Goal: Communication & Community: Answer question/provide support

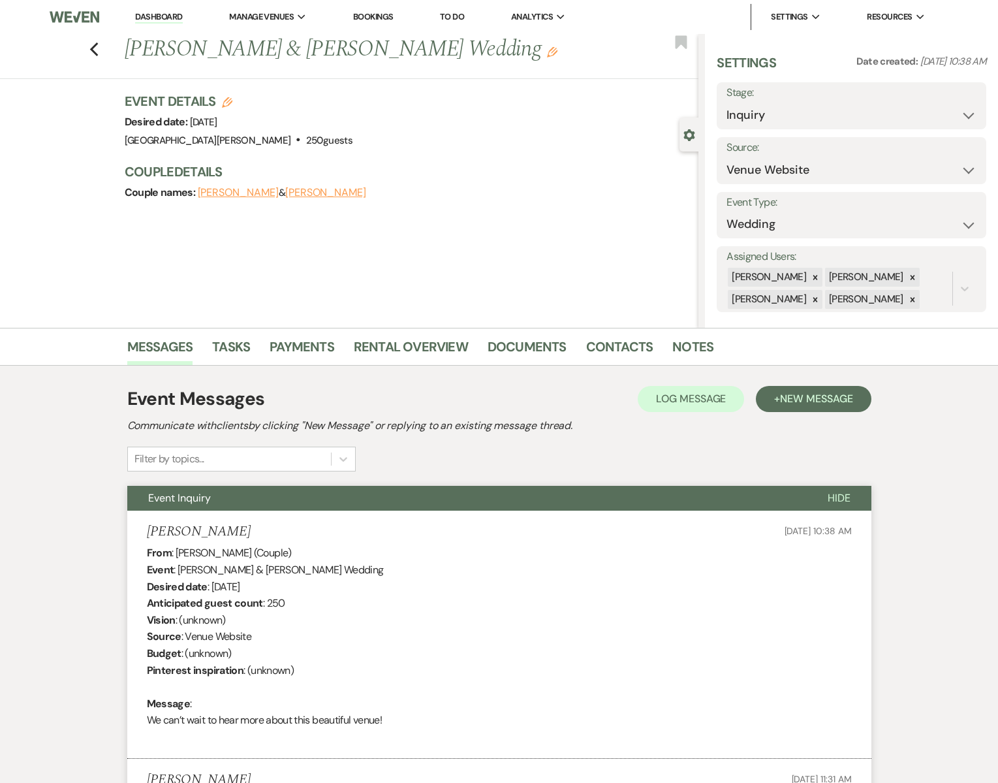
select select "5"
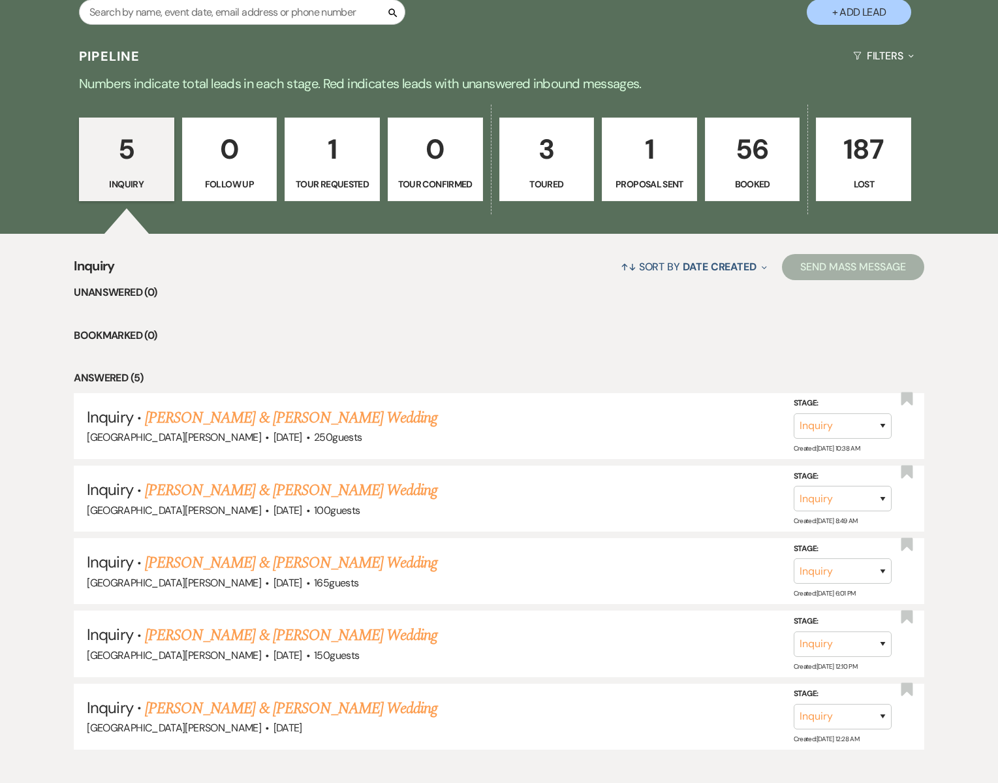
scroll to position [276, 0]
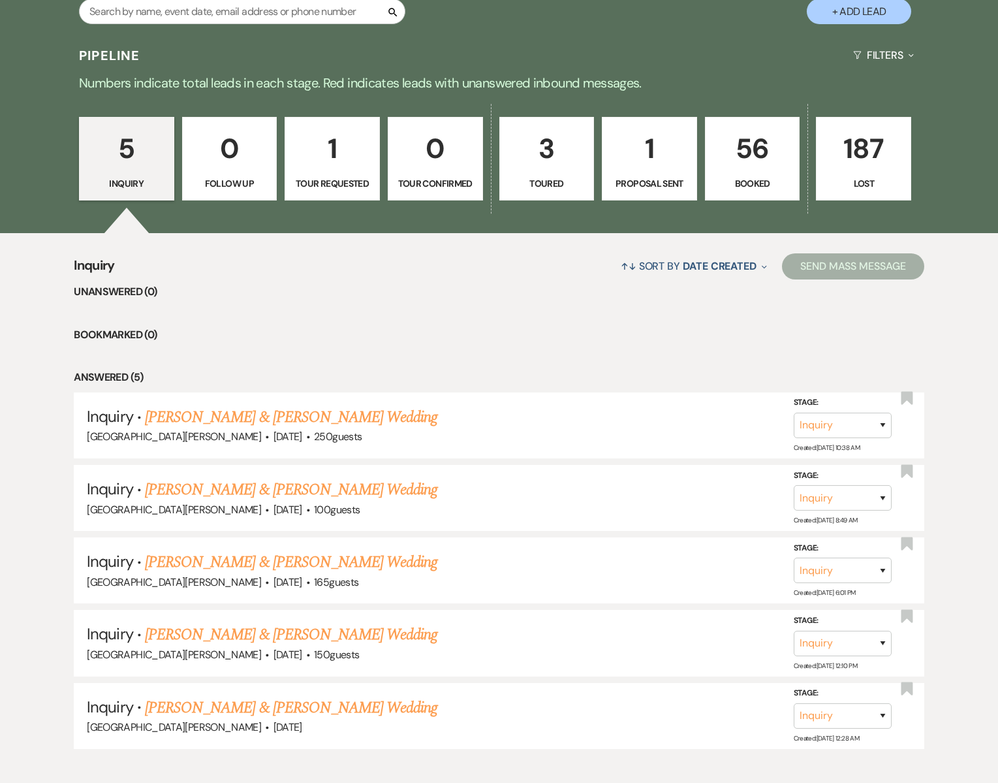
click at [349, 170] on p "1" at bounding box center [332, 149] width 78 height 44
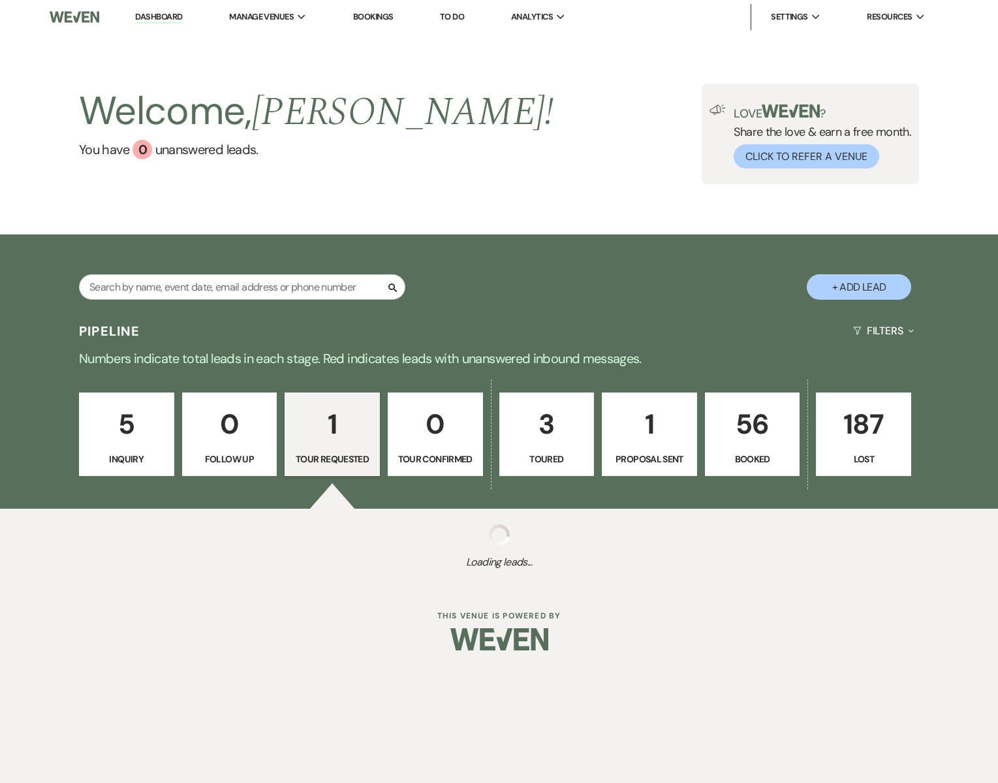
select select "2"
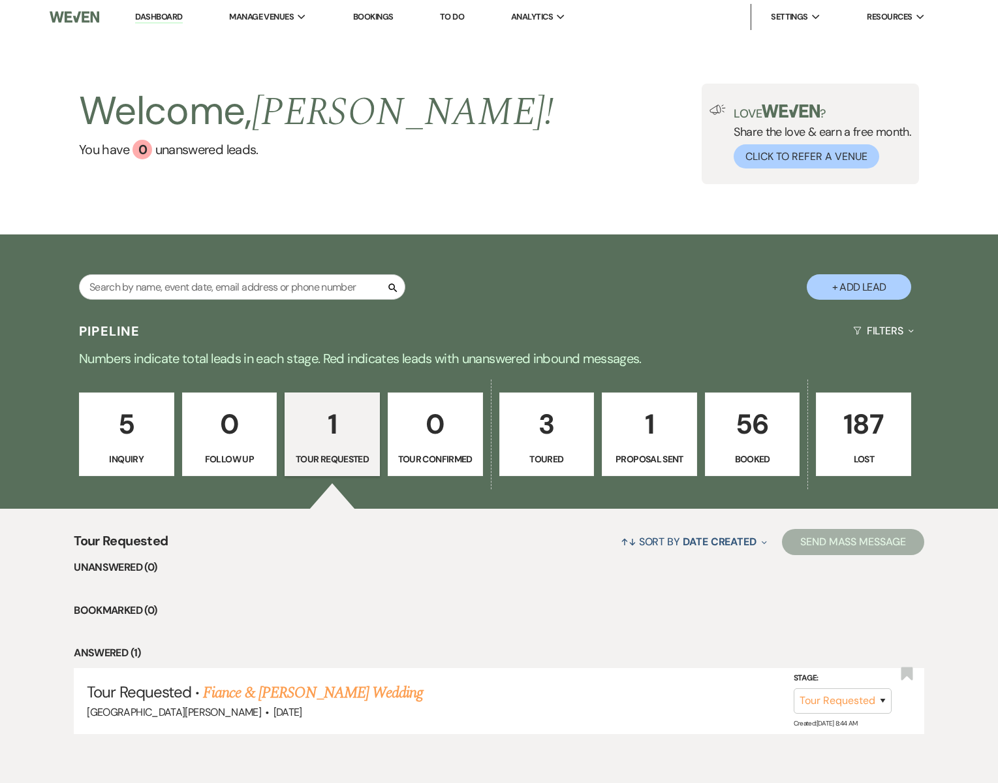
click at [535, 441] on p "3" at bounding box center [547, 424] width 78 height 44
select select "5"
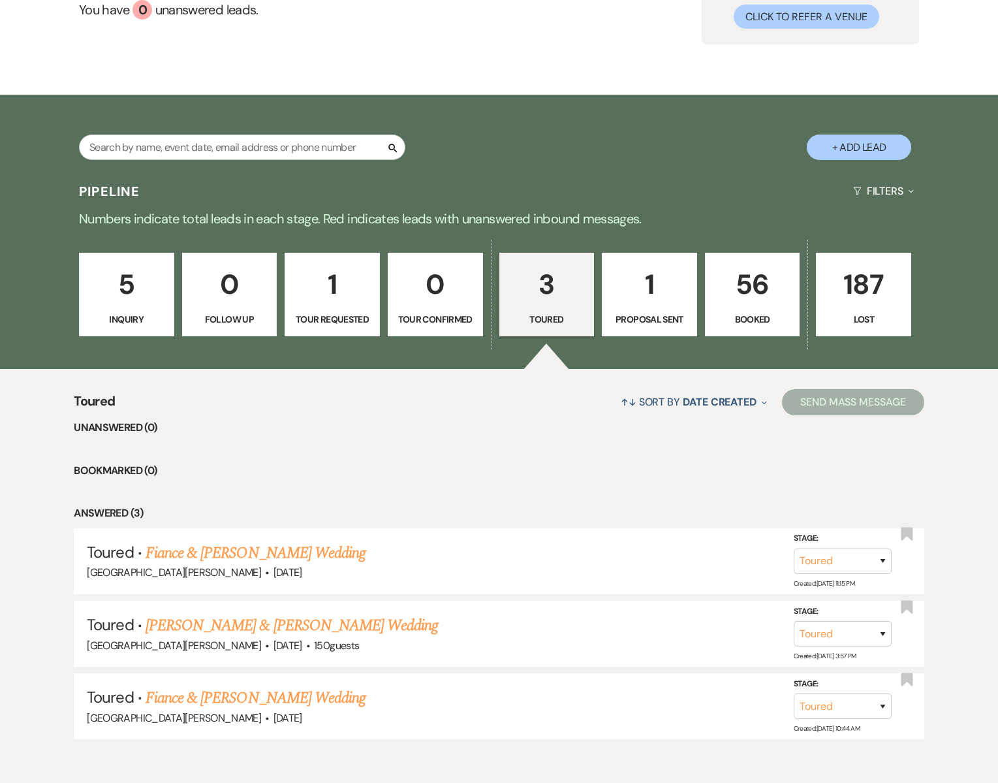
scroll to position [200, 0]
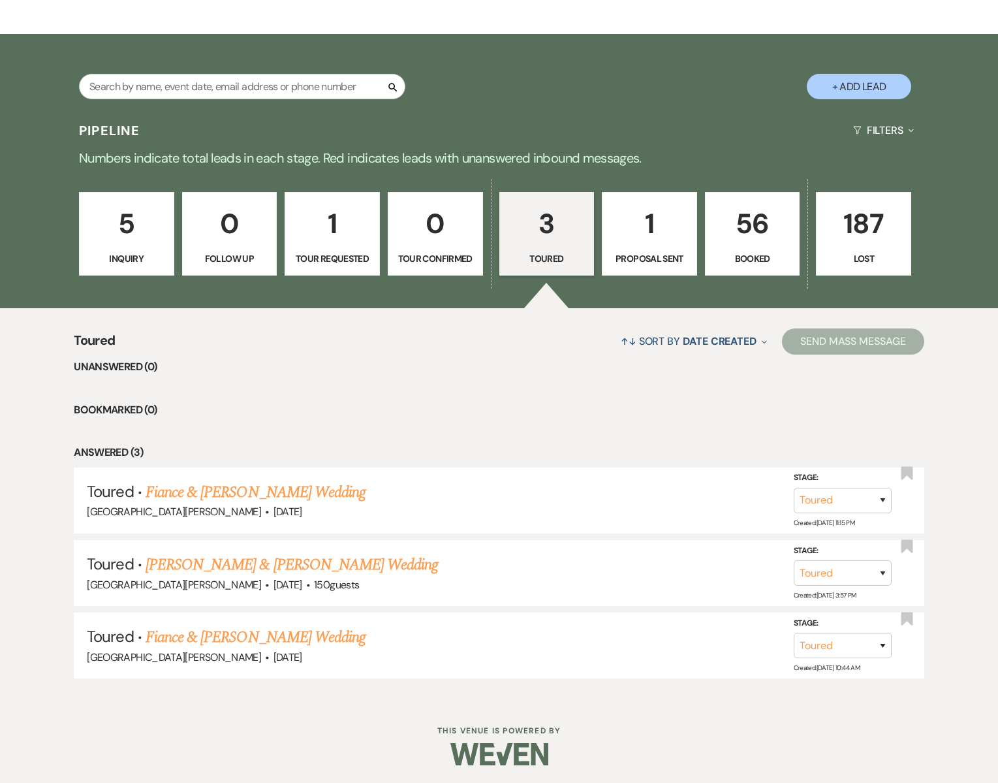
click at [118, 238] on p "5" at bounding box center [126, 224] width 78 height 44
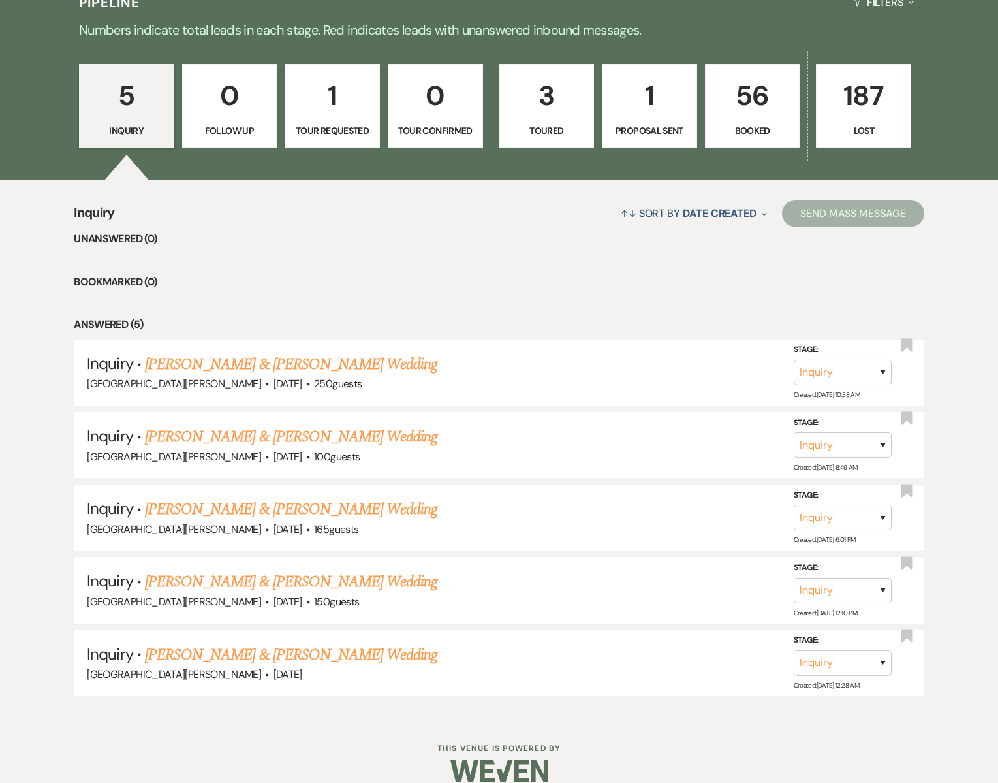
scroll to position [345, 0]
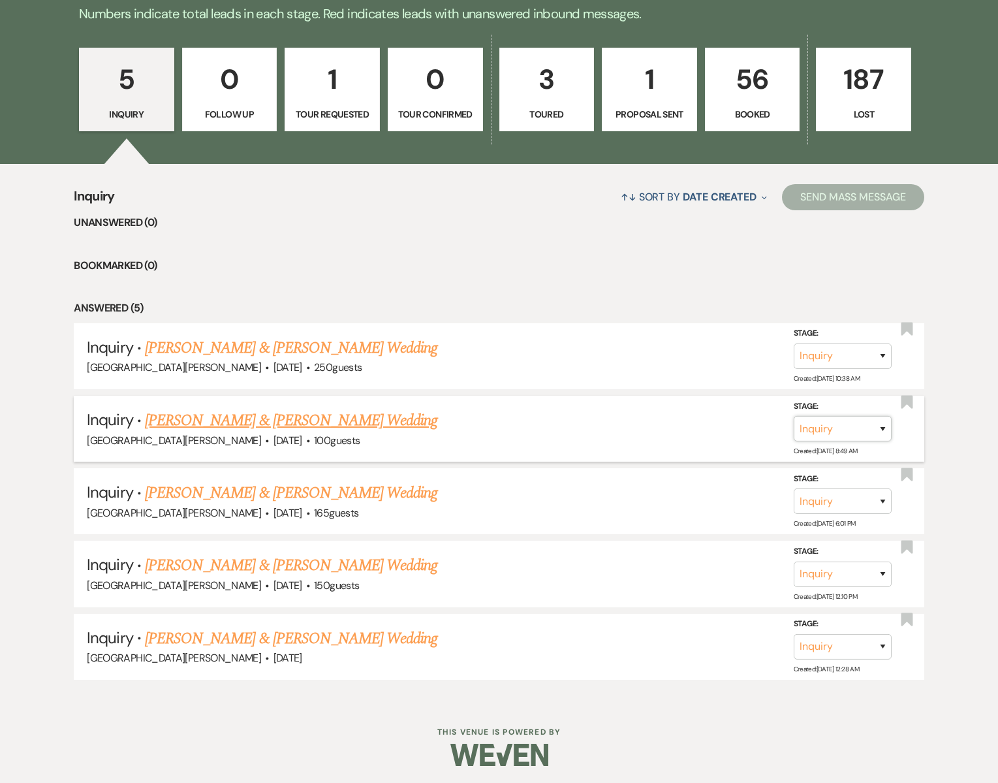
click at [883, 426] on select "Inquiry Follow Up Tour Requested Tour Confirmed Toured Proposal Sent Booked Lost" at bounding box center [843, 428] width 98 height 25
click at [279, 421] on link "[PERSON_NAME] & [PERSON_NAME] Wedding" at bounding box center [291, 421] width 293 height 24
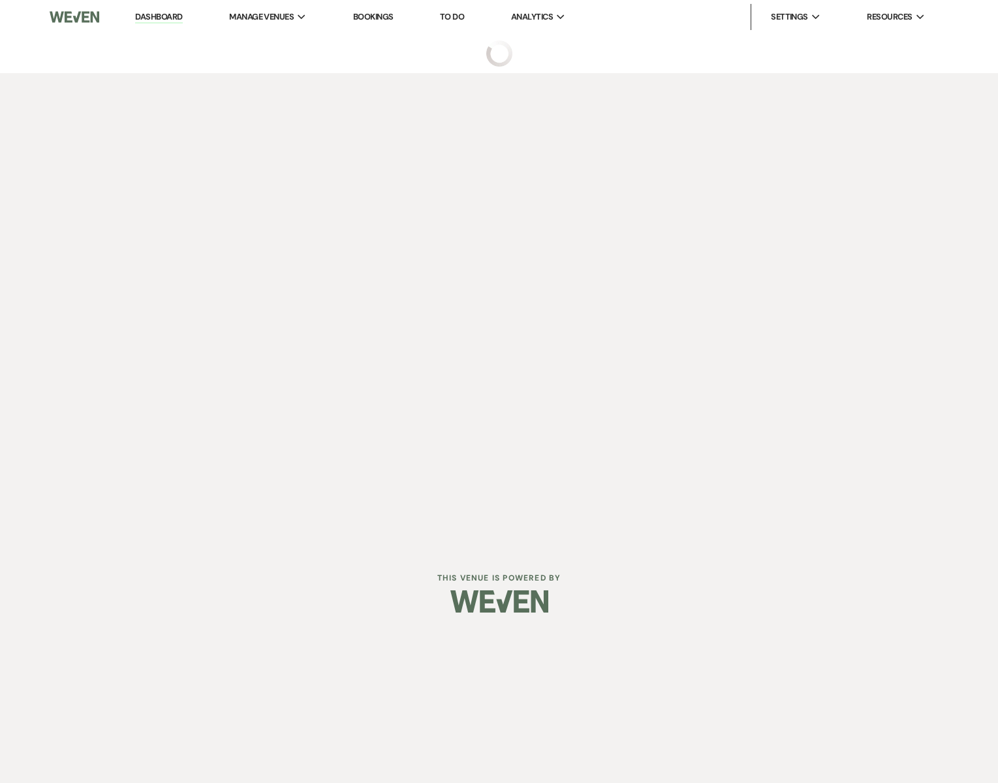
select select "5"
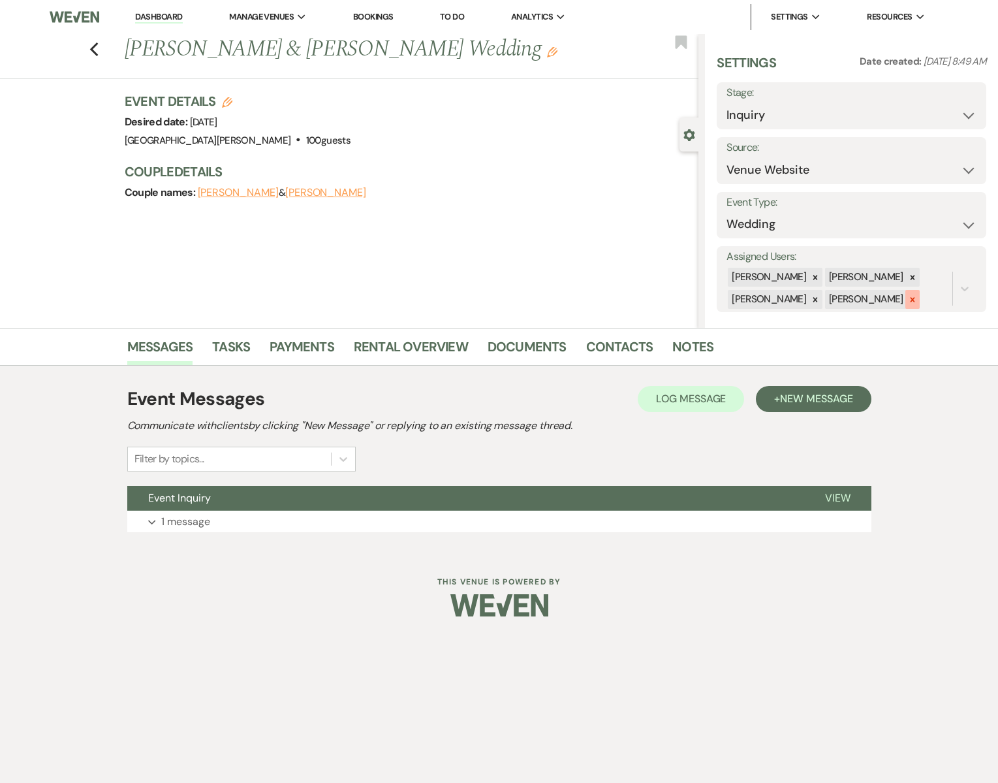
click at [908, 301] on icon at bounding box center [912, 299] width 9 height 9
click at [945, 278] on button "Save" at bounding box center [958, 290] width 57 height 26
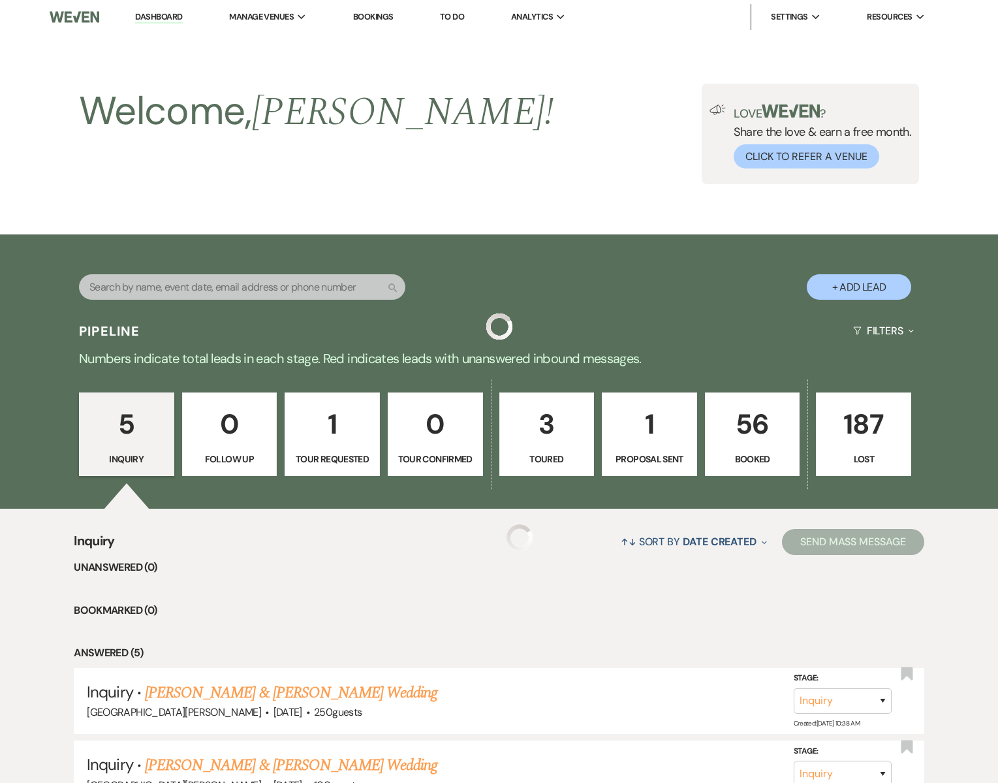
scroll to position [345, 0]
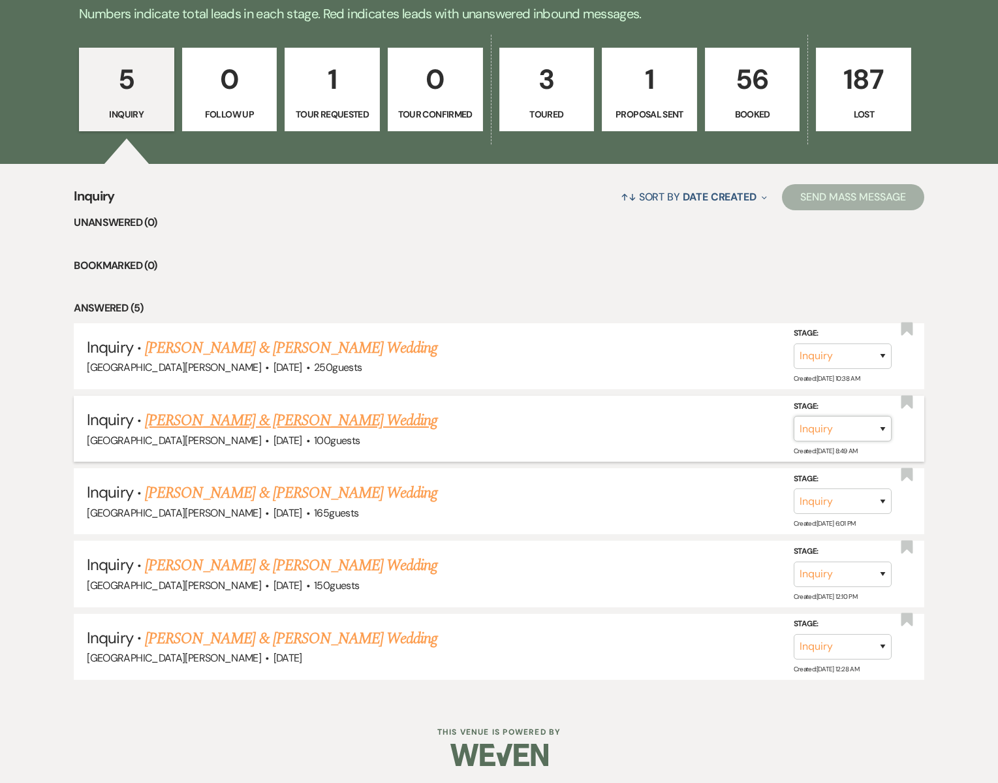
click at [882, 428] on select "Inquiry Follow Up Tour Requested Tour Confirmed Toured Proposal Sent Booked Lost" at bounding box center [843, 428] width 98 height 25
select select "8"
click at [861, 423] on button "Save" at bounding box center [865, 428] width 65 height 26
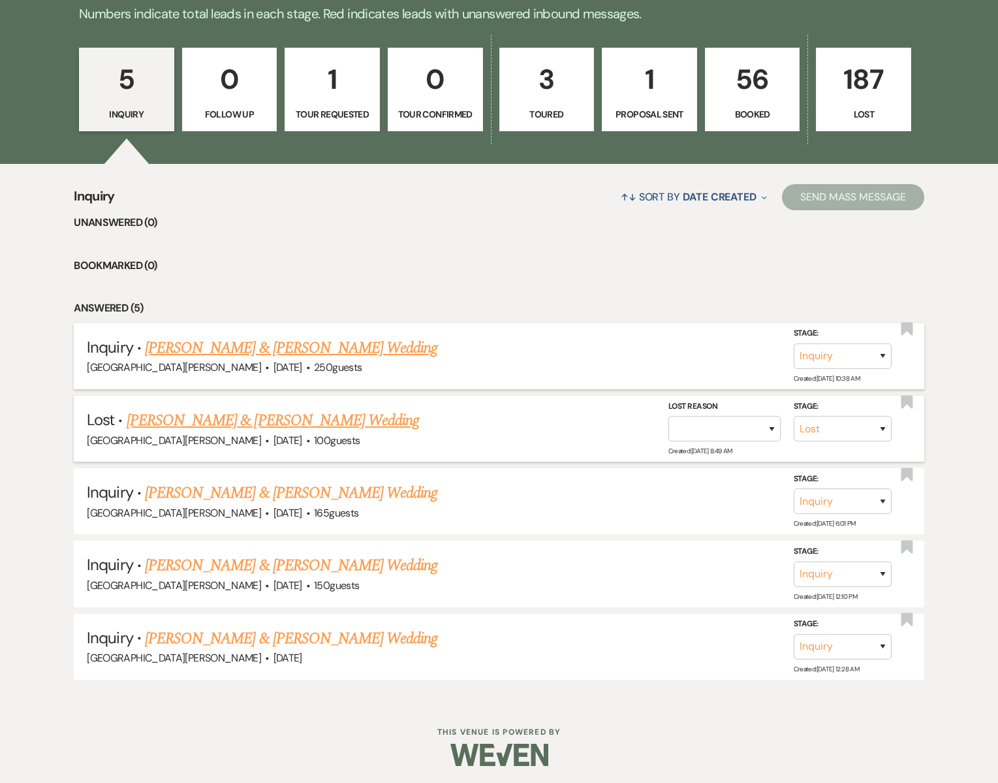
scroll to position [273, 0]
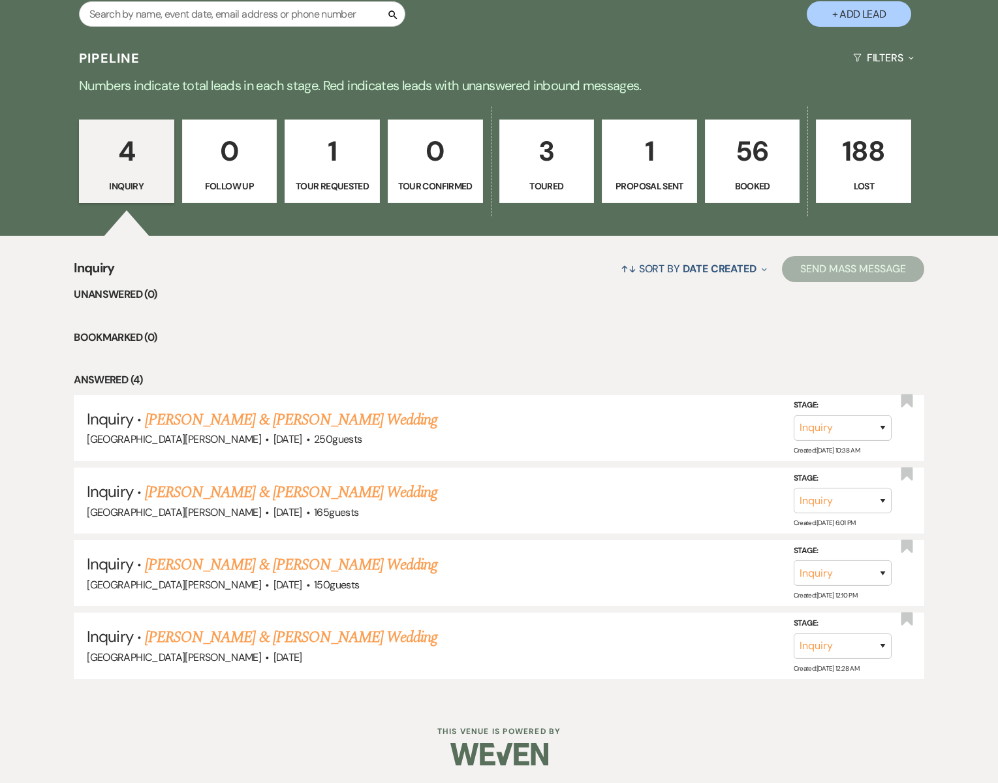
click at [445, 168] on p "0" at bounding box center [435, 151] width 78 height 44
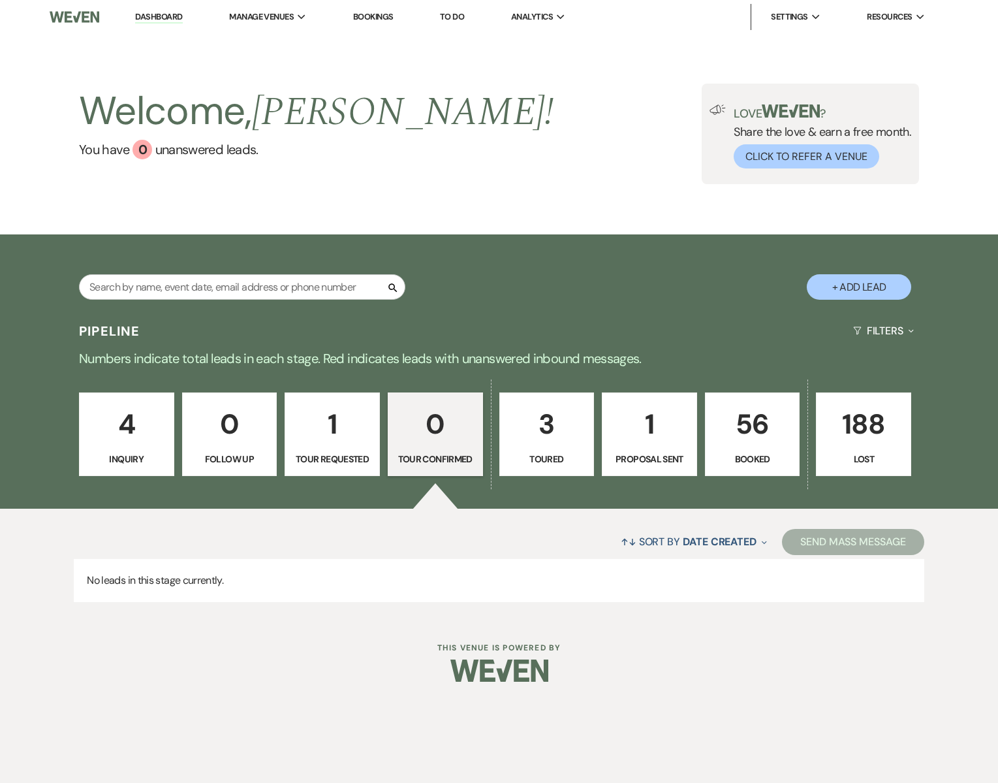
click at [337, 436] on p "1" at bounding box center [332, 424] width 78 height 44
select select "2"
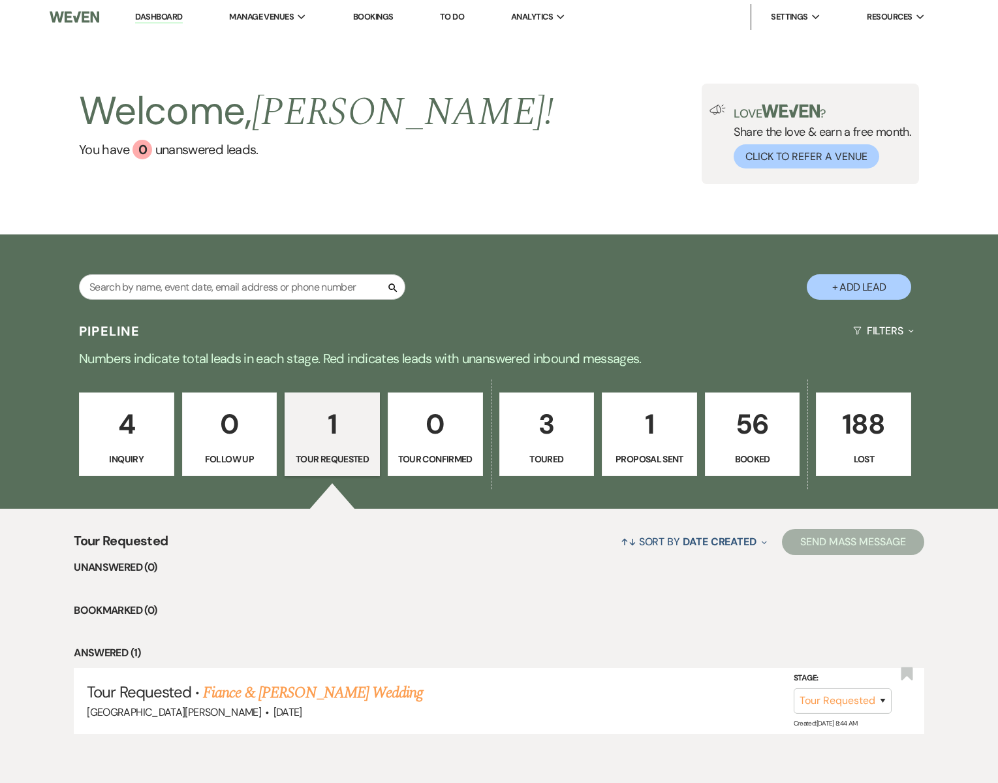
click at [453, 429] on p "0" at bounding box center [435, 424] width 78 height 44
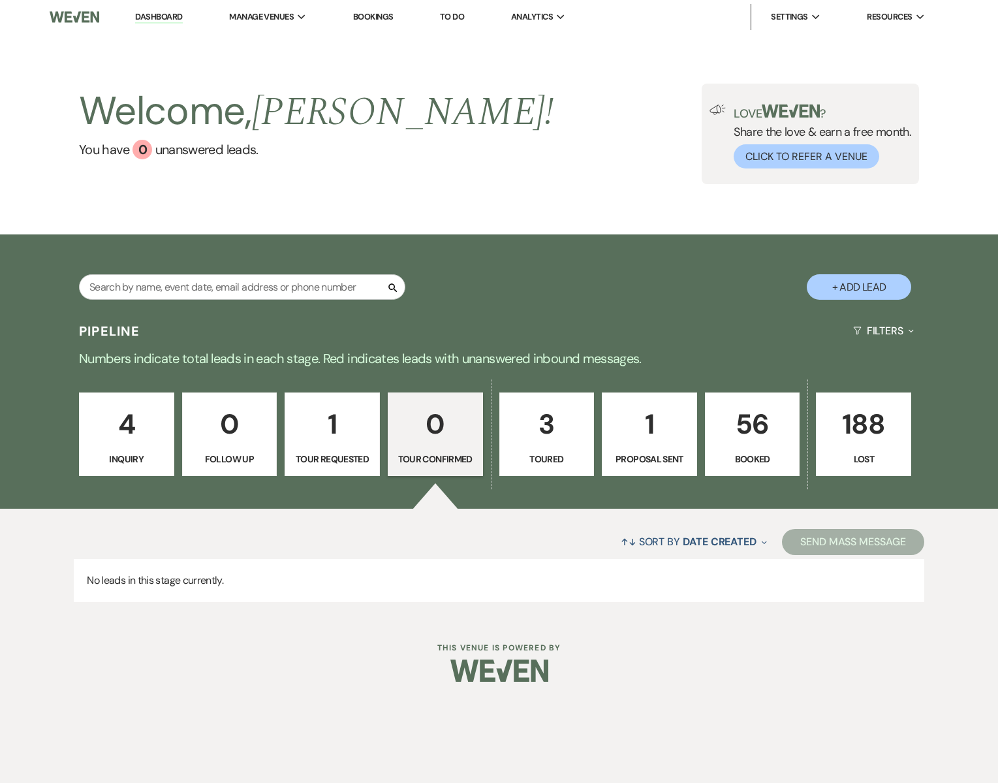
click at [543, 436] on p "3" at bounding box center [547, 424] width 78 height 44
select select "5"
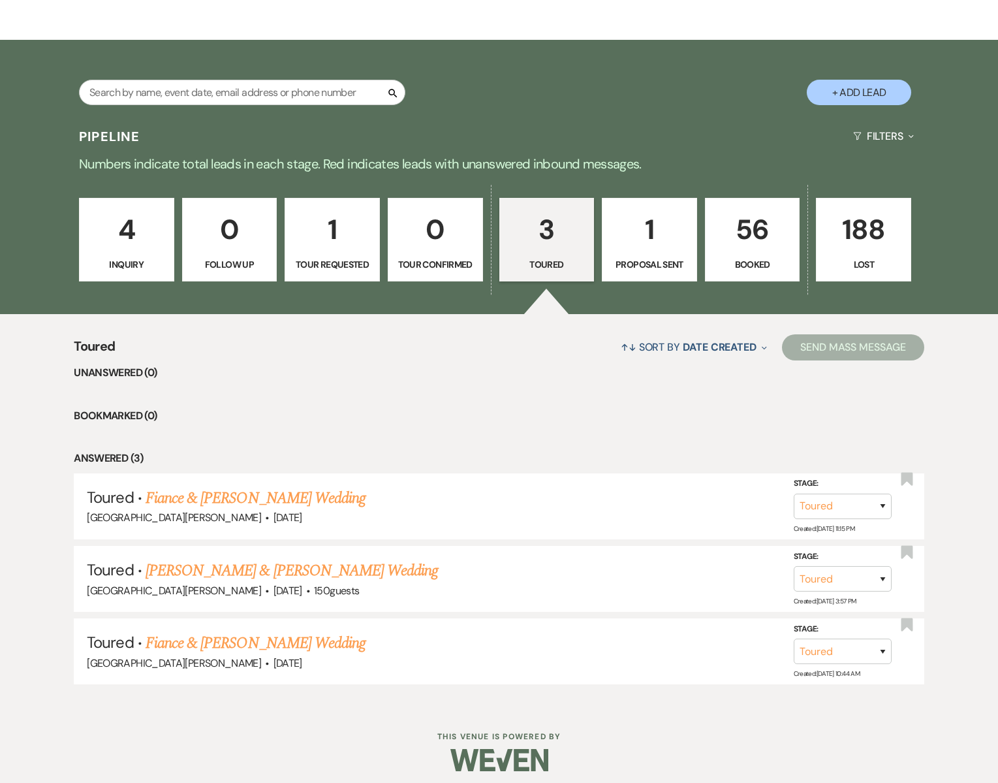
scroll to position [200, 0]
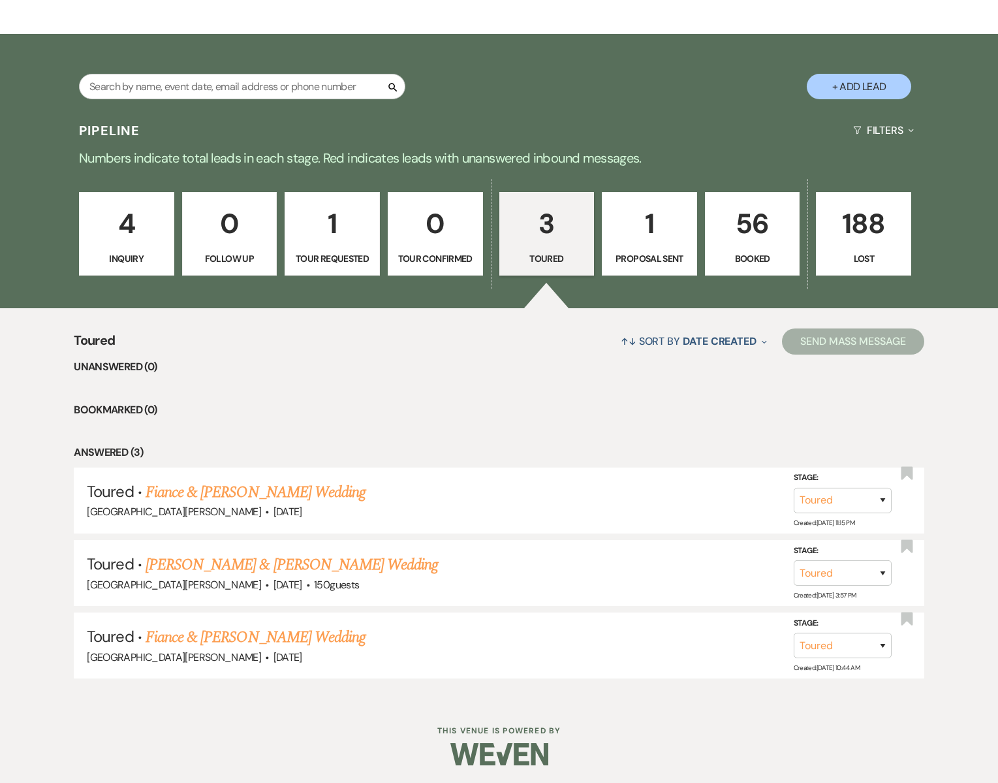
click at [135, 229] on p "4" at bounding box center [126, 224] width 78 height 44
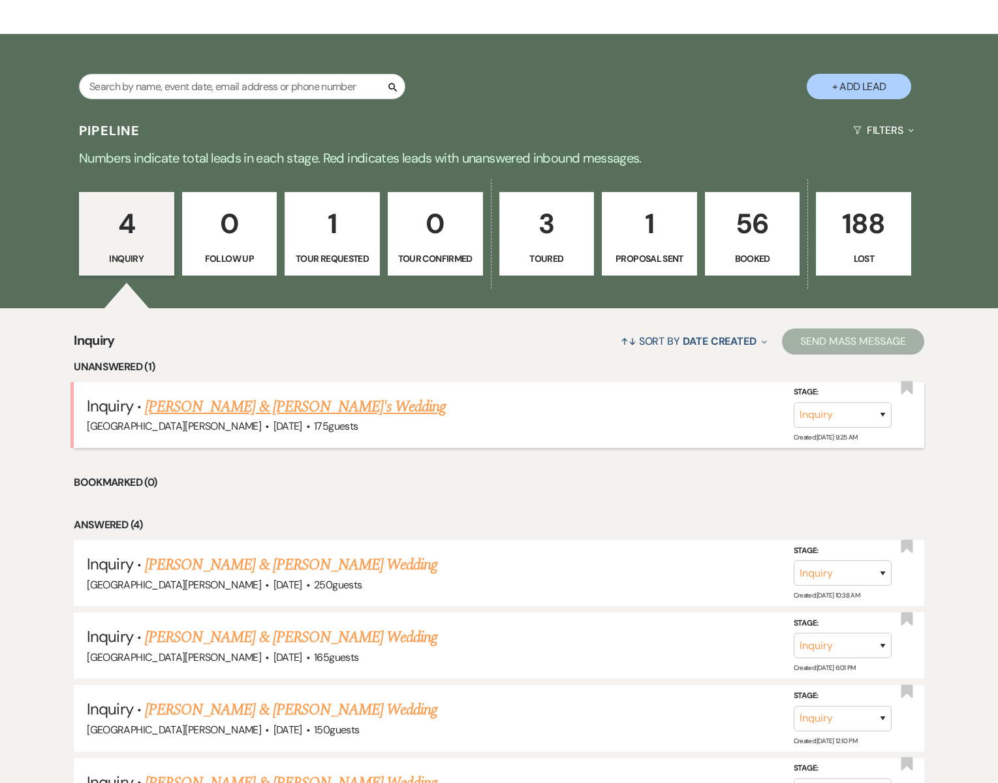
click at [209, 406] on link "[PERSON_NAME] & [PERSON_NAME]'s Wedding" at bounding box center [296, 407] width 302 height 24
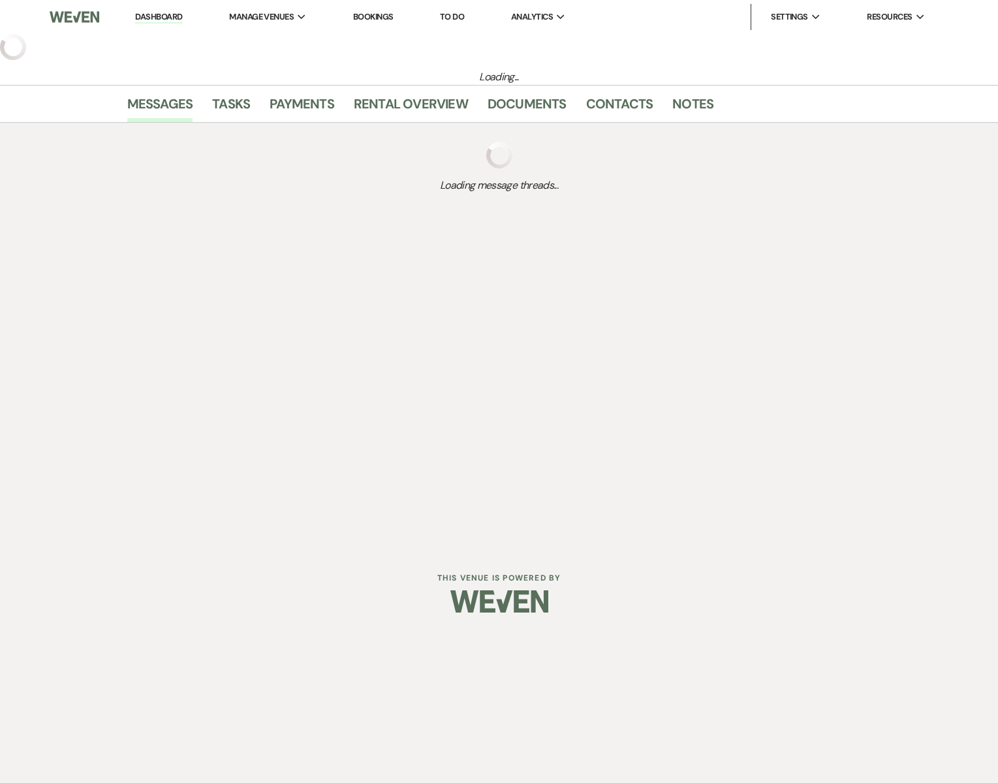
select select "5"
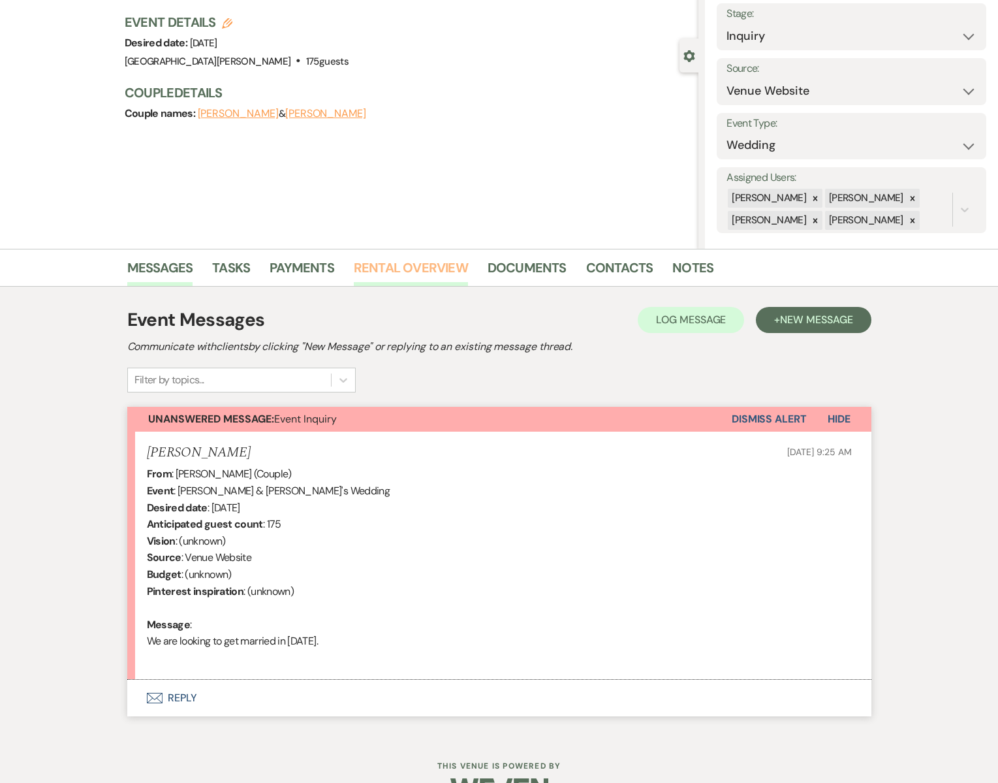
scroll to position [116, 0]
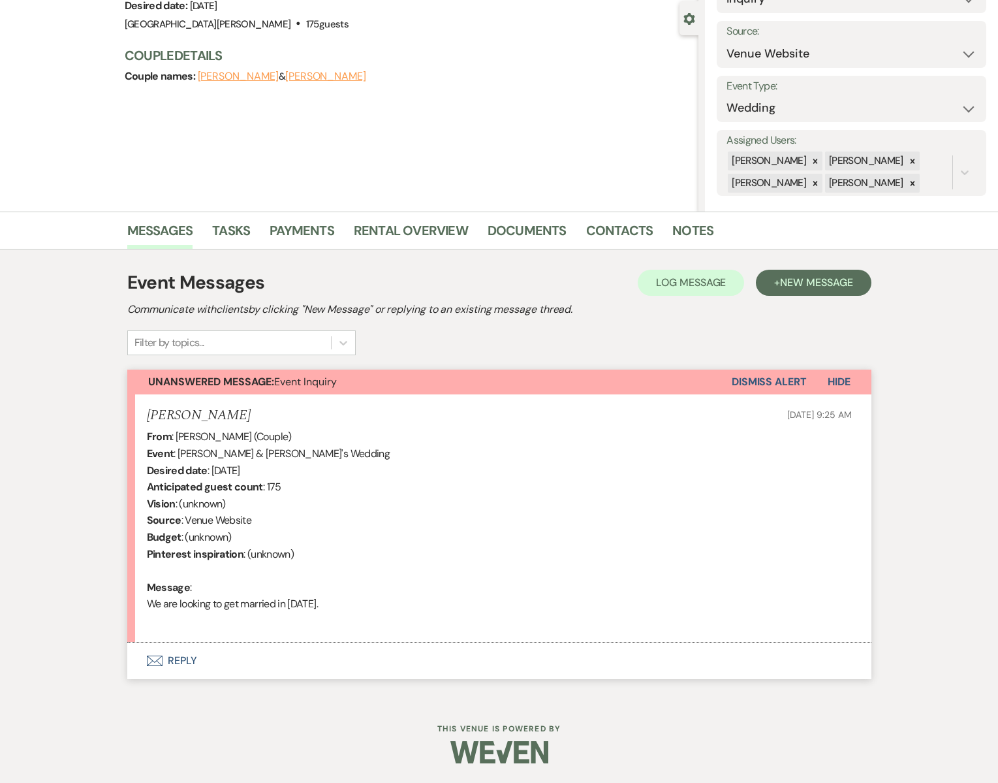
click at [155, 659] on icon "Envelope" at bounding box center [155, 661] width 16 height 10
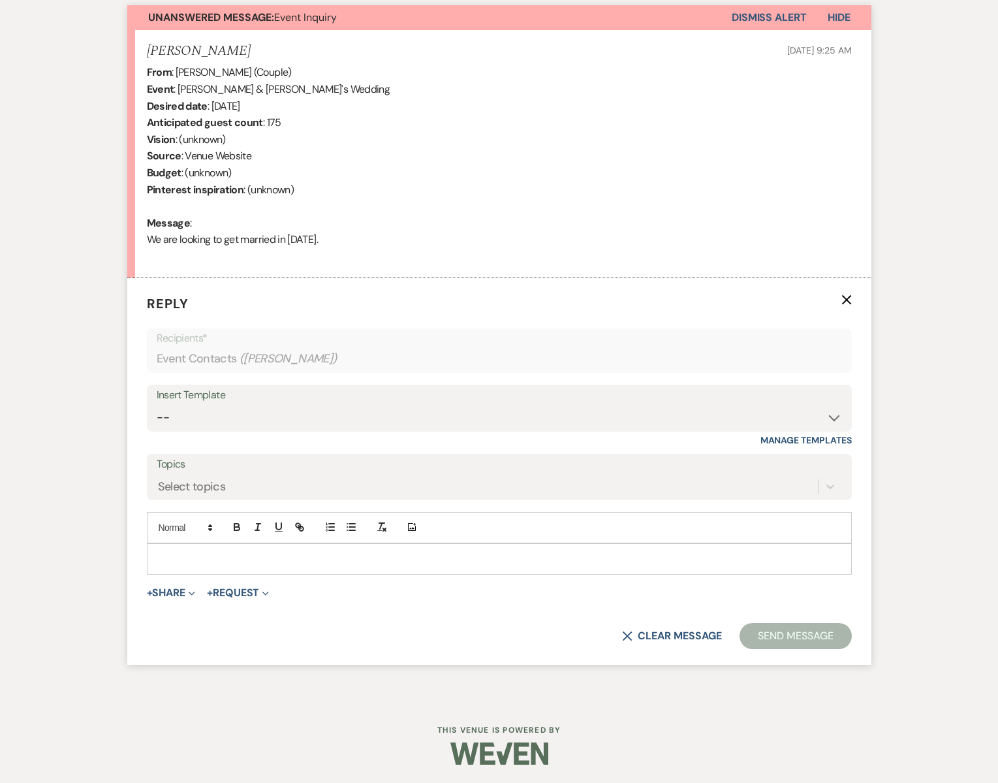
scroll to position [481, 0]
click at [183, 556] on p at bounding box center [499, 558] width 684 height 14
click at [191, 404] on div "Insert Template" at bounding box center [500, 394] width 686 height 19
click at [191, 404] on select "-- Subject: So Great to Meet You at [GEOGRAPHIC_DATA][PERSON_NAME]! Subject: 🎉 …" at bounding box center [500, 416] width 686 height 25
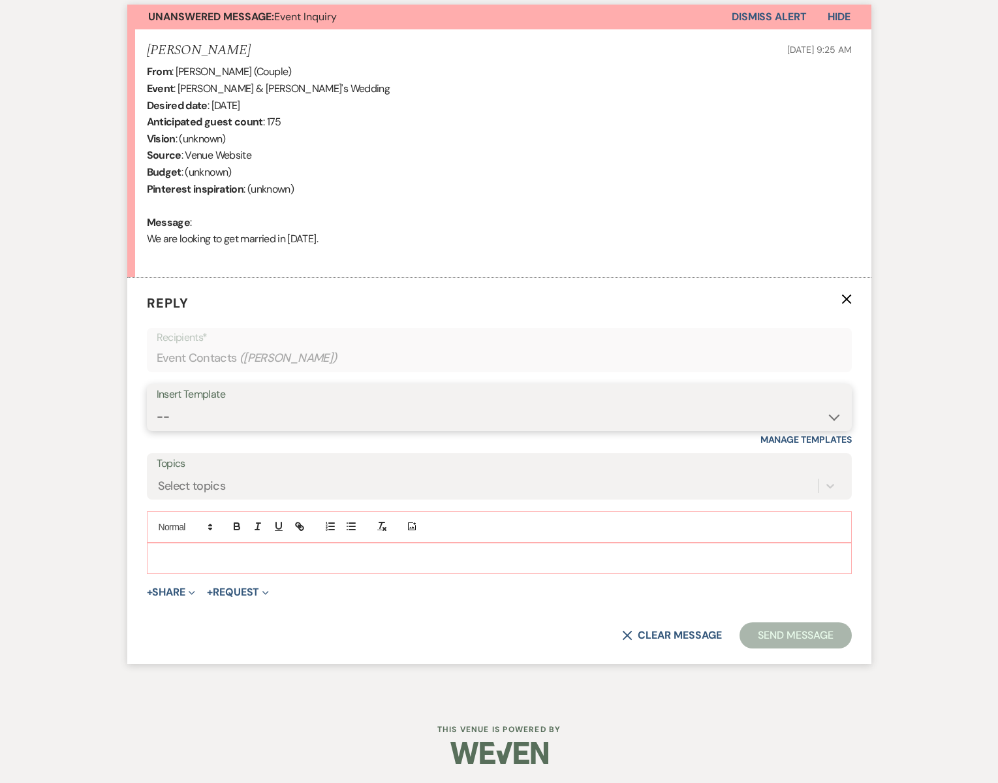
select select "3613"
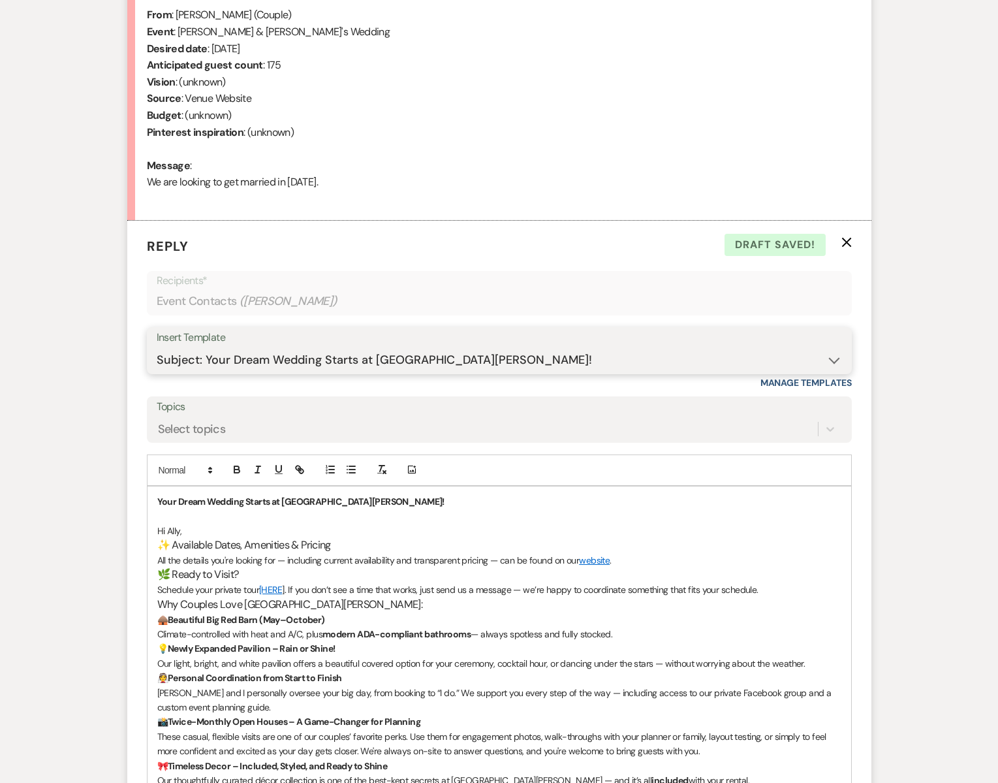
scroll to position [537, 0]
click at [179, 531] on span "Hi Ally," at bounding box center [169, 532] width 25 height 12
click at [243, 529] on p "Hi Ally & [PERSON_NAME]," at bounding box center [499, 532] width 684 height 14
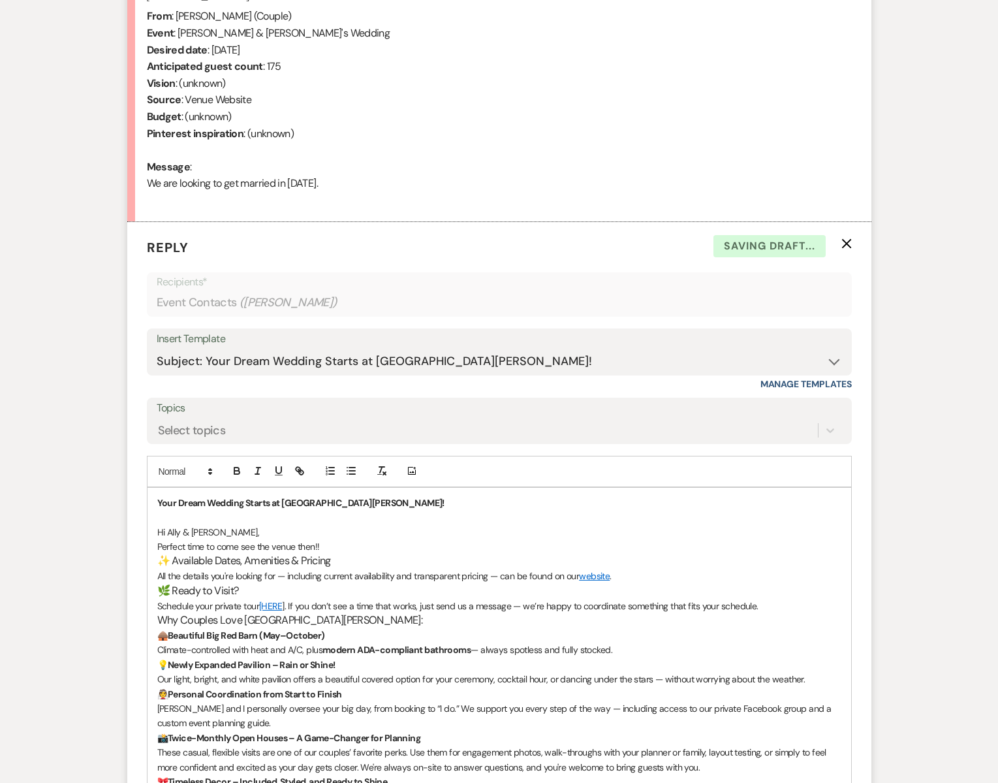
click at [161, 548] on span "Perfect time to come see the venue then!!" at bounding box center [238, 547] width 163 height 12
click at [383, 546] on p "August is the perfect time to come see the venue then!!" at bounding box center [499, 546] width 684 height 14
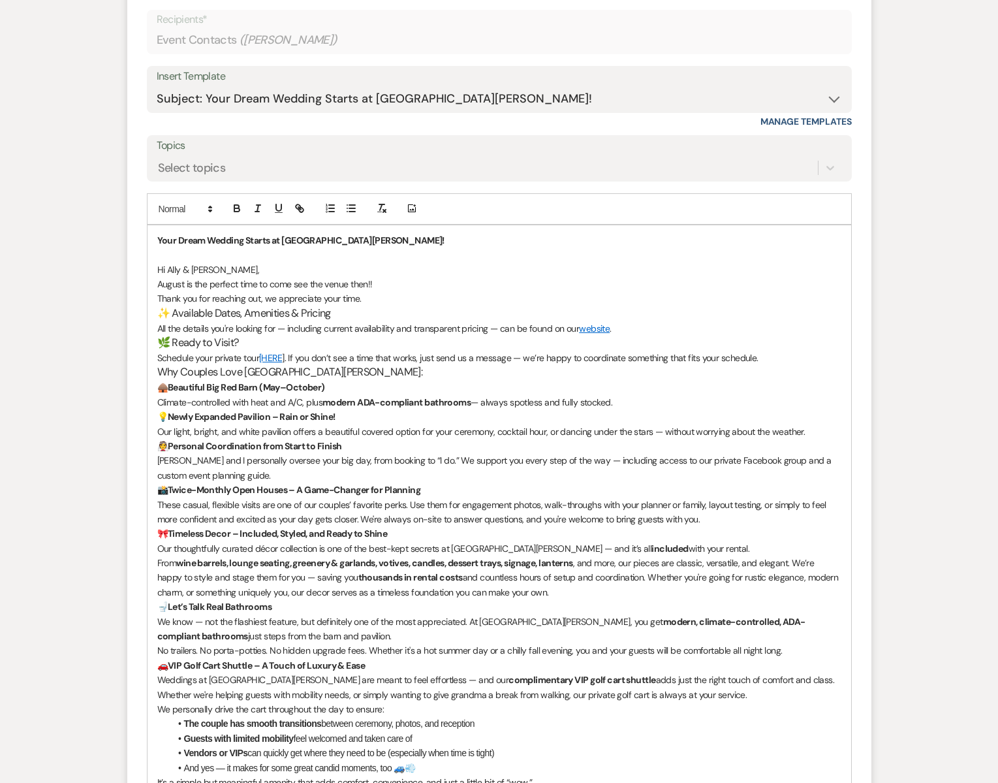
scroll to position [808, 0]
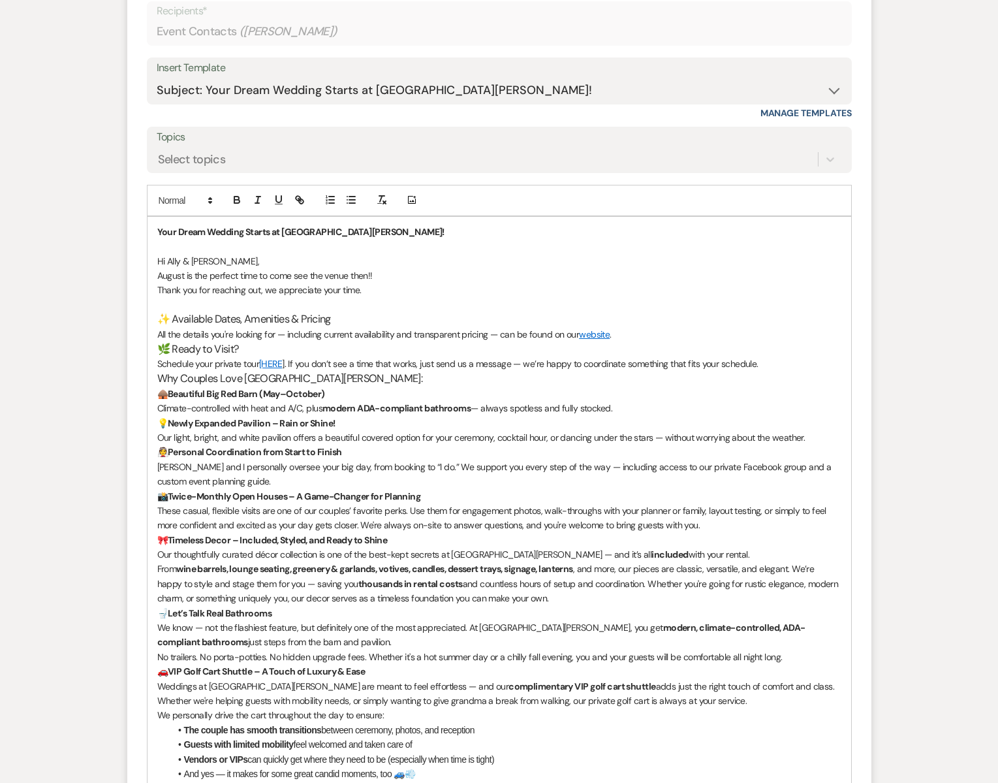
click at [555, 336] on p "All the details you're looking for — including current availability and transpa…" at bounding box center [499, 334] width 684 height 14
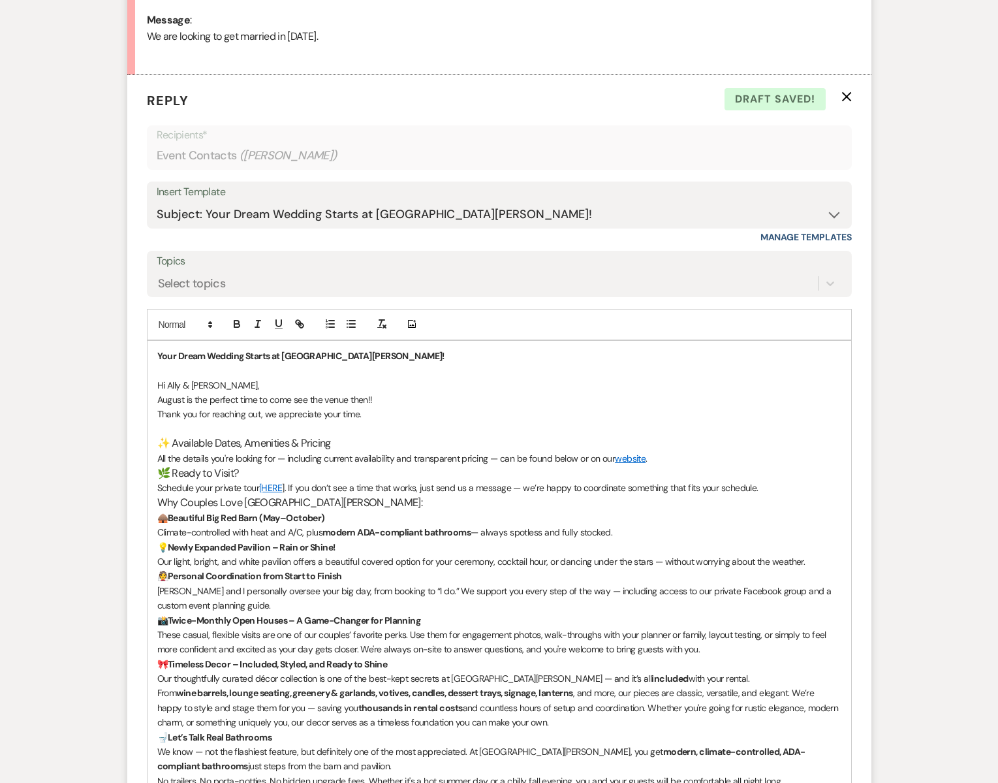
scroll to position [577, 0]
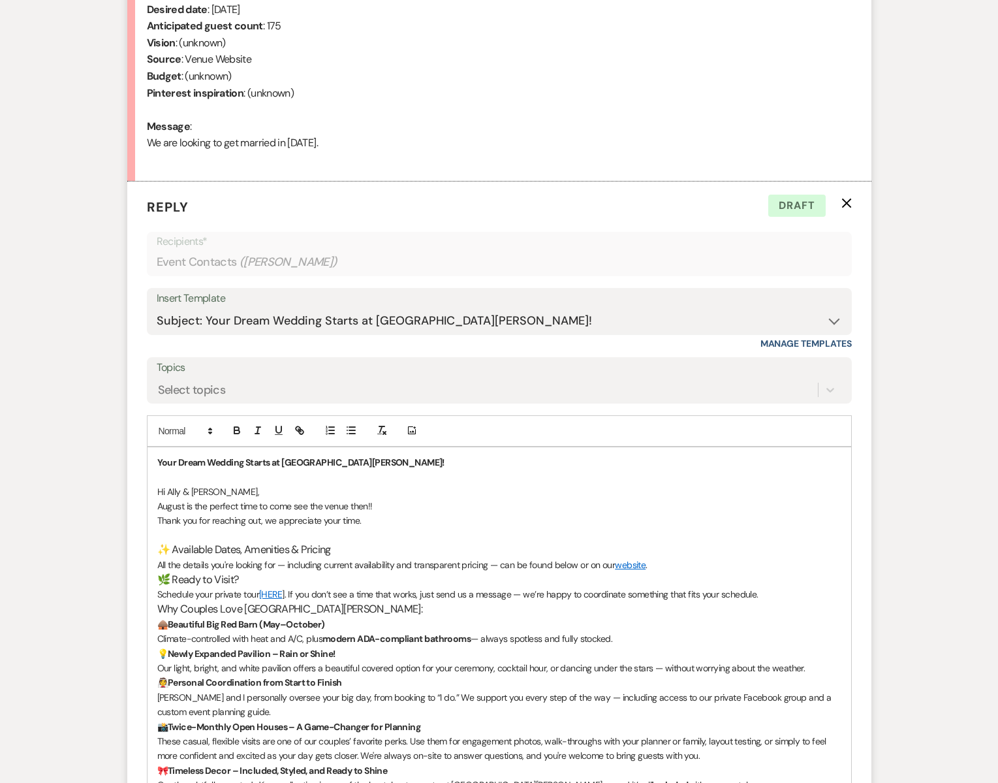
click at [765, 594] on p "Schedule your private tour [HERE ]. If you don’t see a time that works, just se…" at bounding box center [499, 594] width 684 height 14
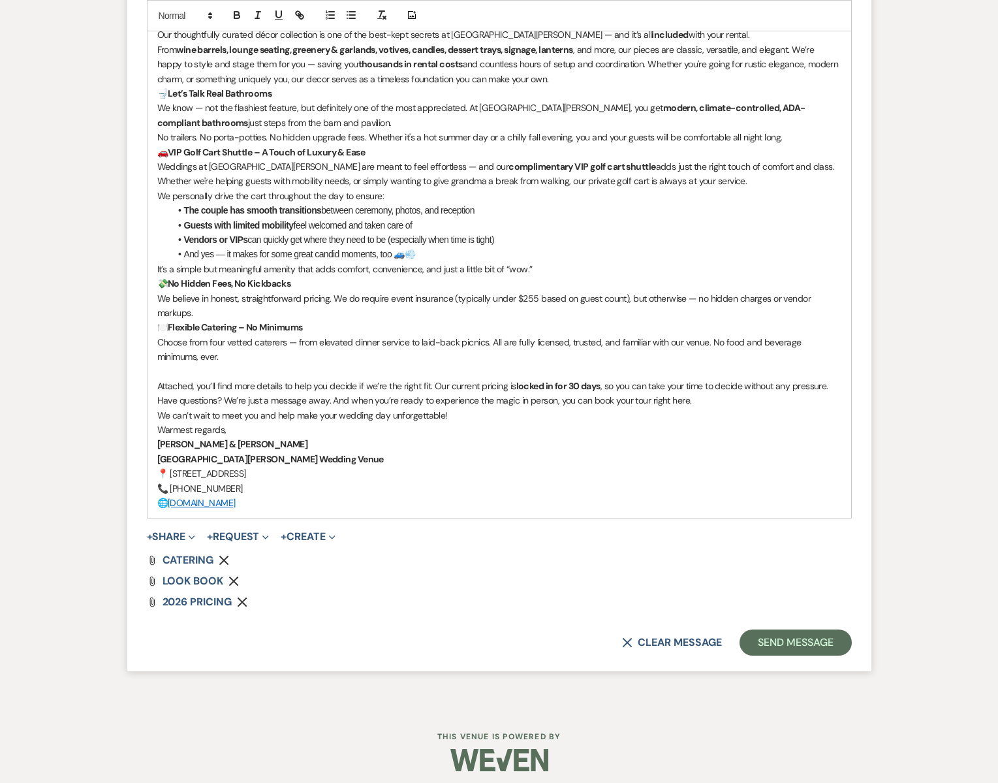
scroll to position [1350, 0]
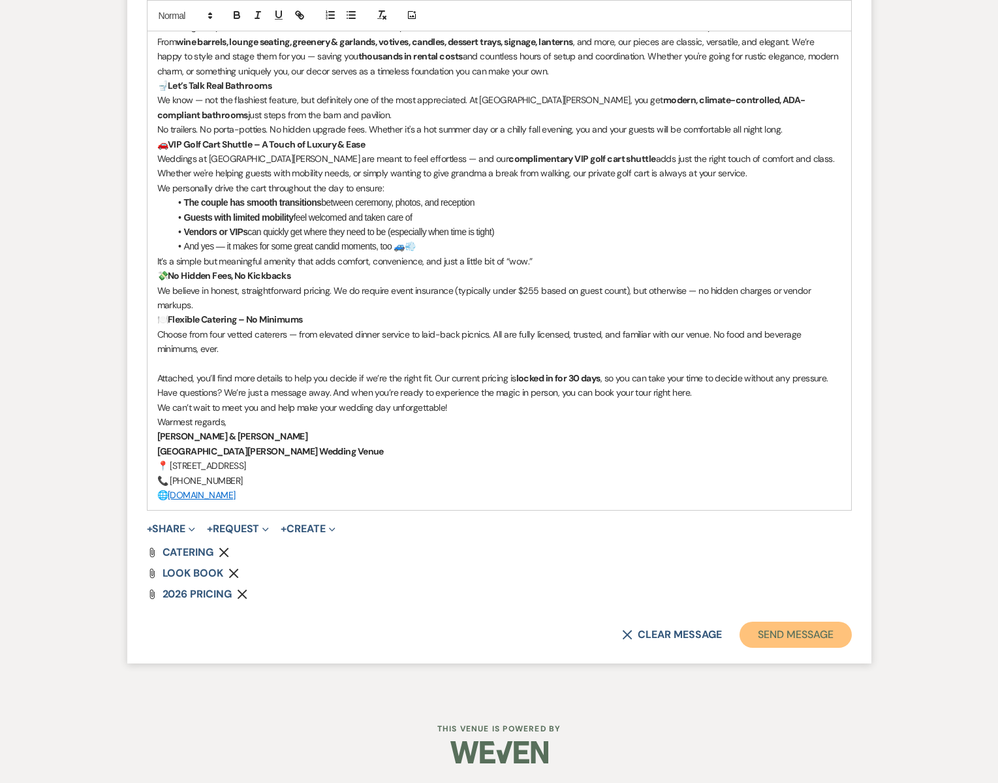
click at [797, 637] on button "Send Message" at bounding box center [796, 635] width 112 height 26
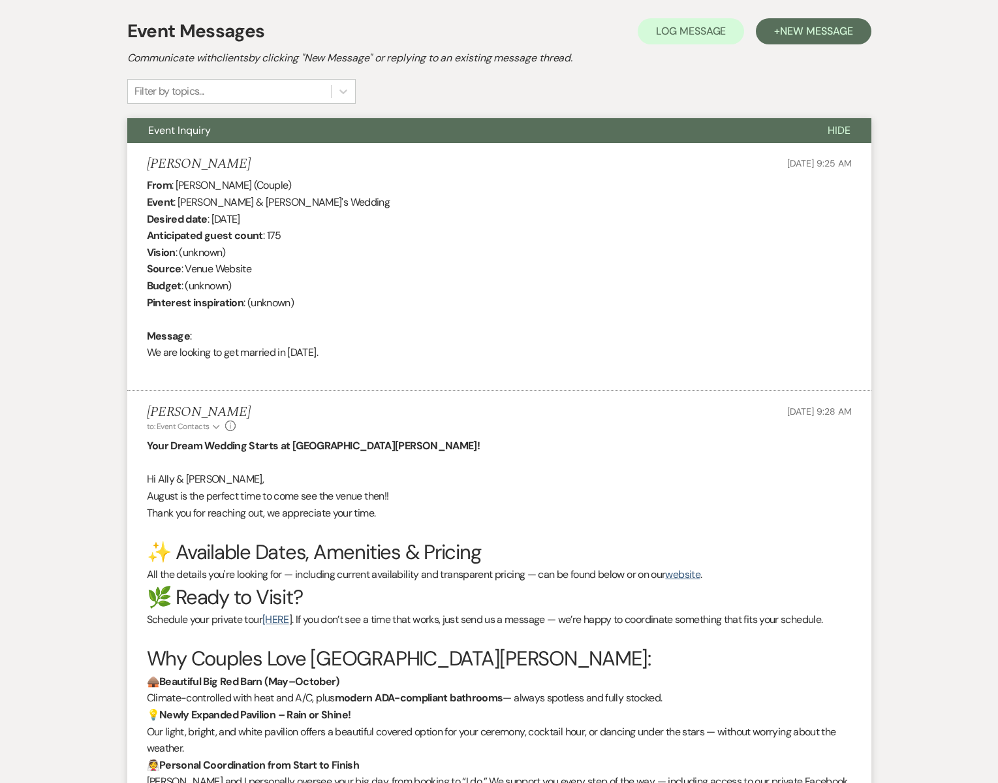
scroll to position [360, 0]
